Goal: Transaction & Acquisition: Purchase product/service

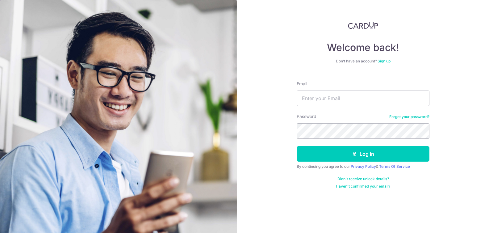
click at [347, 107] on form "Email Password Forgot your password? Log in By continuing you agree to our Priv…" at bounding box center [363, 132] width 133 height 113
type input "damien.nxw@gmail.com"
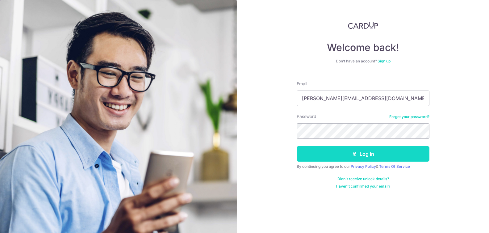
click at [361, 152] on button "Log in" at bounding box center [363, 153] width 133 height 15
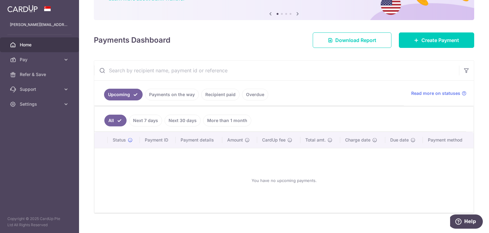
scroll to position [66, 0]
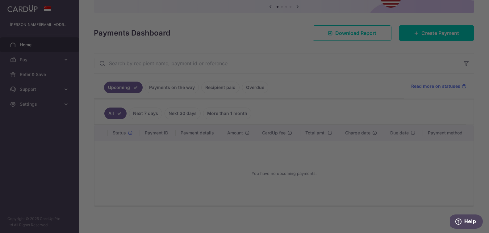
click at [444, 27] on div at bounding box center [247, 117] width 494 height 235
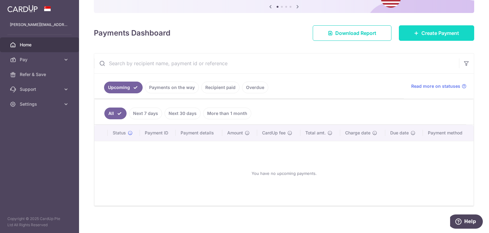
click at [441, 37] on link "Create Payment" at bounding box center [436, 32] width 75 height 15
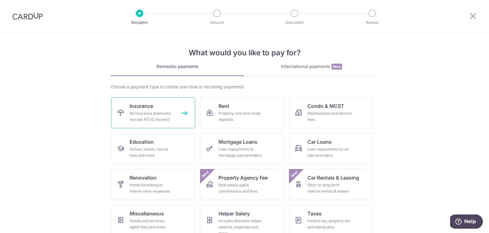
click at [157, 113] on div "All insurance premiums (except NTUC Income)" at bounding box center [152, 116] width 44 height 12
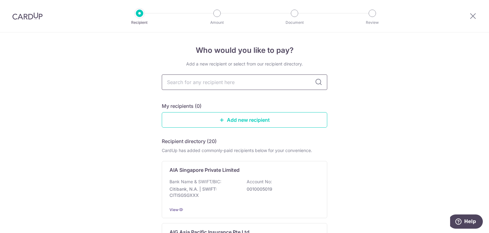
click at [238, 80] on input "text" at bounding box center [245, 81] width 166 height 15
click at [238, 201] on div "Bank Name & SWIFT/BIC: Citibank, N.A. | SWIFT: CITISGSGXXX Account No: 00100050…" at bounding box center [245, 190] width 150 height 23
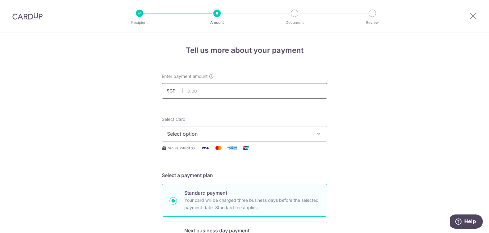
click at [236, 89] on input "text" at bounding box center [245, 90] width 166 height 15
type input "800.39"
click at [293, 127] on button "Select option" at bounding box center [245, 133] width 166 height 15
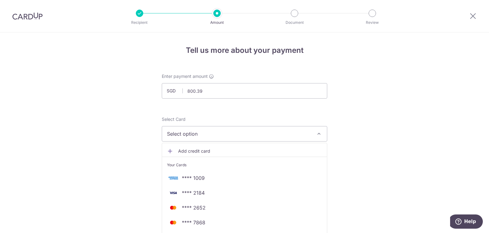
click at [252, 149] on span "Add credit card" at bounding box center [250, 151] width 144 height 6
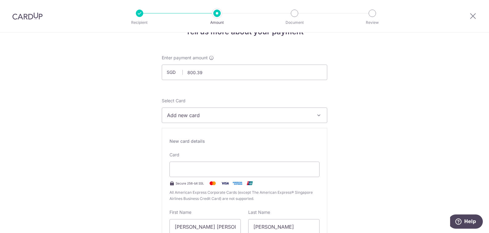
scroll to position [41, 0]
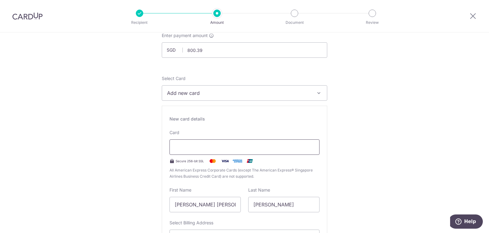
click at [234, 150] on div at bounding box center [245, 146] width 150 height 15
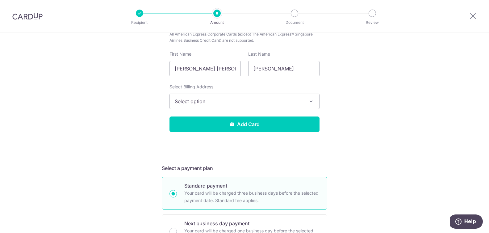
scroll to position [189, 0]
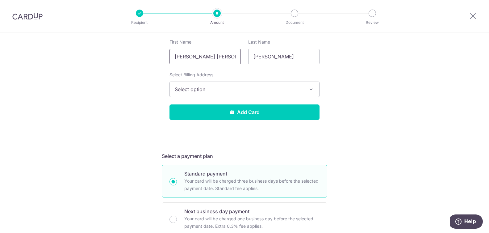
drag, startPoint x: 191, startPoint y: 55, endPoint x: 326, endPoint y: 77, distance: 137.0
click at [241, 64] on input "[PERSON_NAME] [PERSON_NAME]" at bounding box center [205, 56] width 71 height 15
type input "Damien"
click at [293, 96] on button "Select option" at bounding box center [245, 89] width 150 height 15
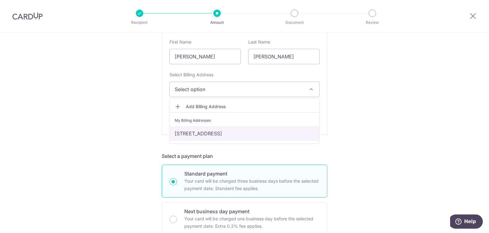
click at [288, 132] on link "[STREET_ADDRESS]" at bounding box center [245, 133] width 150 height 15
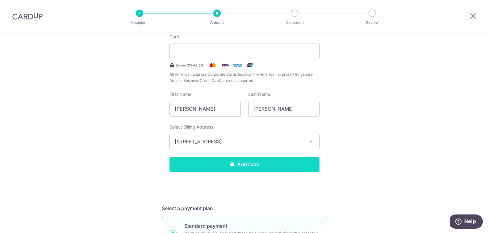
scroll to position [141, 0]
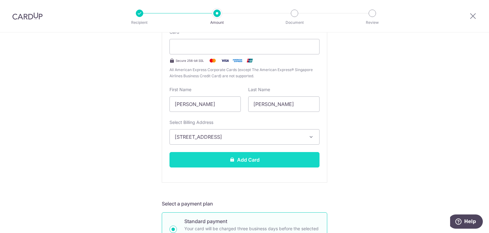
click at [293, 155] on button "Add Card" at bounding box center [245, 159] width 150 height 15
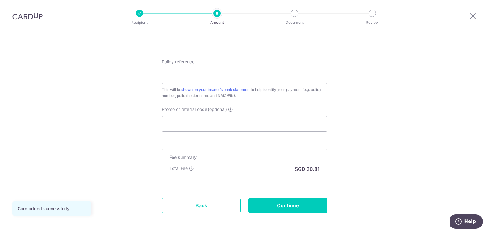
scroll to position [330, 0]
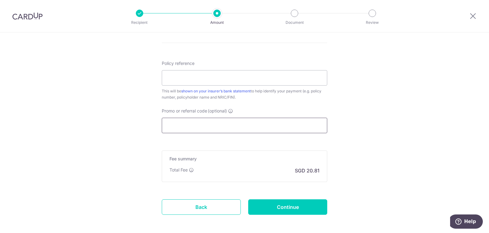
click at [262, 123] on input "Promo or referral code (optional)" at bounding box center [245, 125] width 166 height 15
paste input "OFF225"
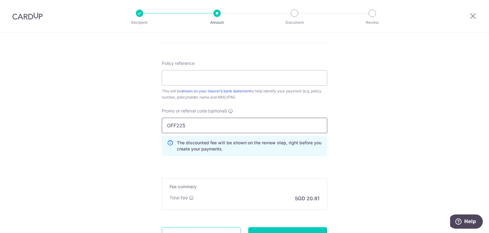
type input "OFF225"
click at [291, 82] on input "Policy reference" at bounding box center [245, 77] width 166 height 15
paste input "L544662441"
type input "L544662441"
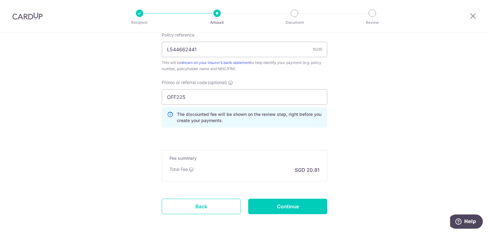
scroll to position [384, 0]
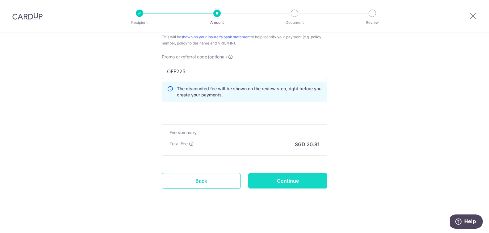
click at [302, 178] on input "Continue" at bounding box center [287, 180] width 79 height 15
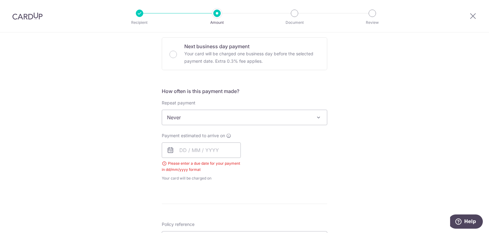
scroll to position [180, 0]
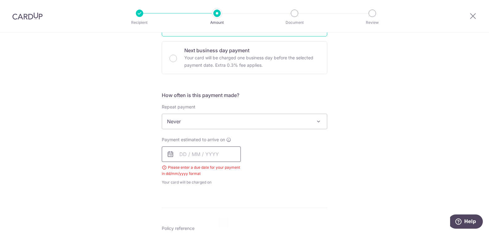
click at [203, 149] on input "text" at bounding box center [201, 153] width 79 height 15
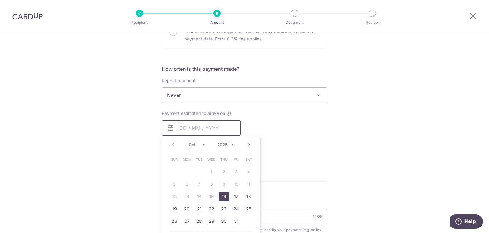
scroll to position [226, 0]
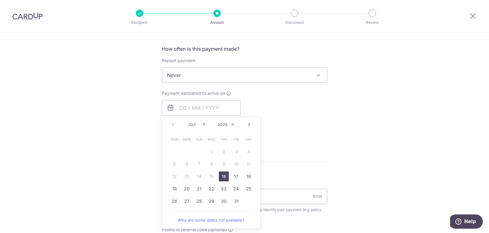
click at [221, 175] on link "16" at bounding box center [224, 176] width 10 height 10
type input "16/10/2025"
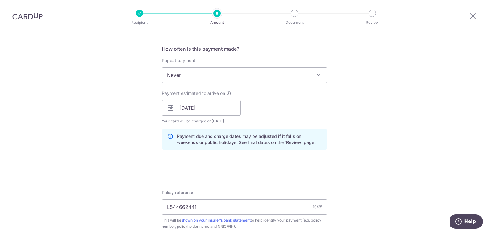
click at [319, 166] on form "Enter payment amount SGD 800.39 800.39 Select Card **** 6420 Add credit card Yo…" at bounding box center [245, 118] width 166 height 542
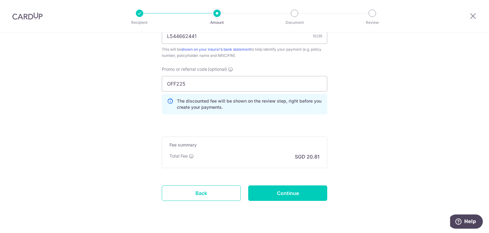
scroll to position [409, 0]
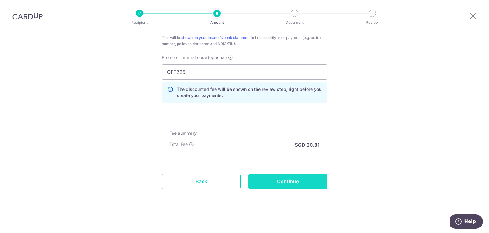
click at [314, 174] on input "Continue" at bounding box center [287, 181] width 79 height 15
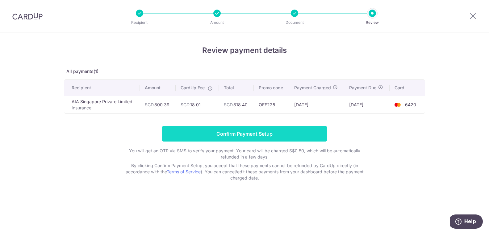
click at [309, 135] on input "Confirm Payment Setup" at bounding box center [245, 133] width 166 height 15
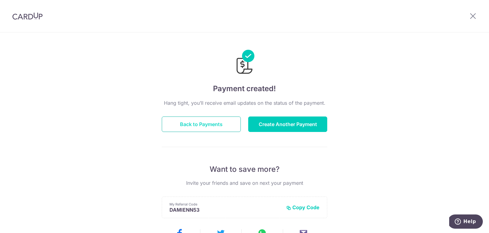
click at [207, 126] on button "Back to Payments" at bounding box center [201, 123] width 79 height 15
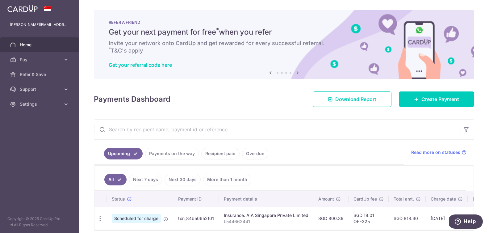
click at [300, 73] on icon at bounding box center [297, 73] width 7 height 8
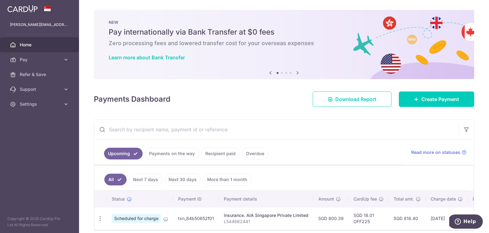
click at [300, 73] on icon at bounding box center [297, 73] width 7 height 8
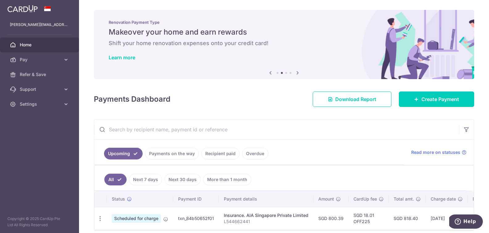
click at [300, 73] on icon at bounding box center [297, 73] width 7 height 8
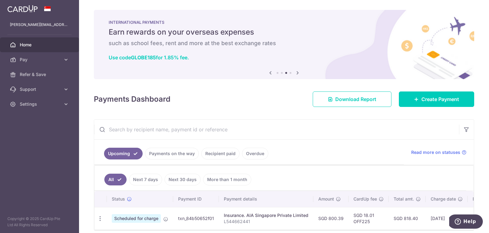
click at [300, 73] on icon at bounding box center [297, 73] width 7 height 8
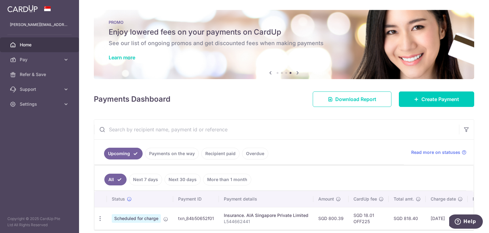
click at [300, 73] on icon at bounding box center [297, 73] width 7 height 8
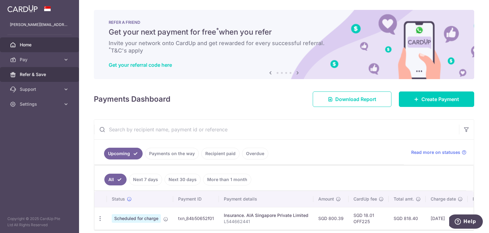
click at [38, 74] on span "Refer & Save" at bounding box center [40, 74] width 41 height 6
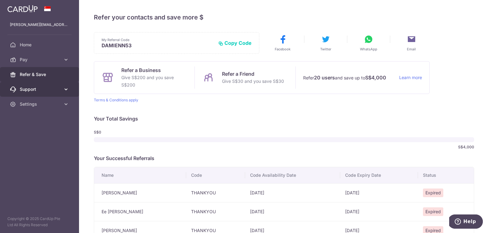
click at [60, 87] on span "Support" at bounding box center [40, 89] width 41 height 6
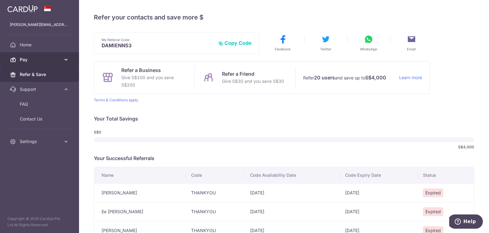
click at [65, 60] on icon at bounding box center [66, 60] width 6 height 6
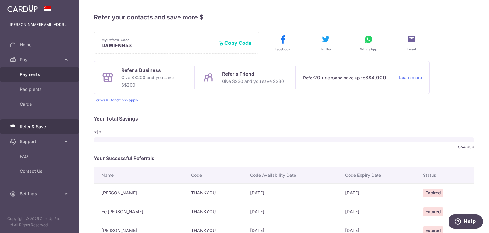
click at [62, 76] on link "Payments" at bounding box center [39, 74] width 79 height 15
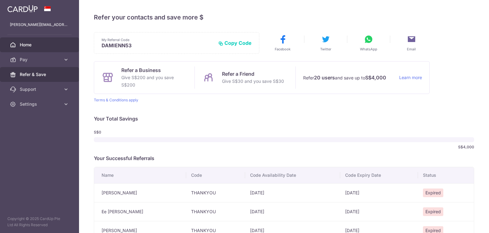
click at [28, 45] on span "Home" at bounding box center [40, 45] width 41 height 6
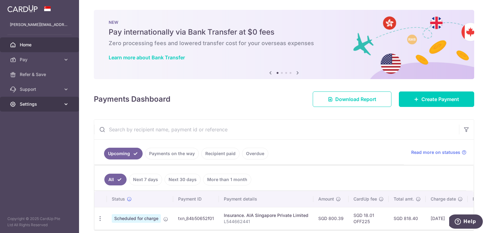
click at [27, 104] on span "Settings" at bounding box center [40, 104] width 41 height 6
